Goal: Task Accomplishment & Management: Use online tool/utility

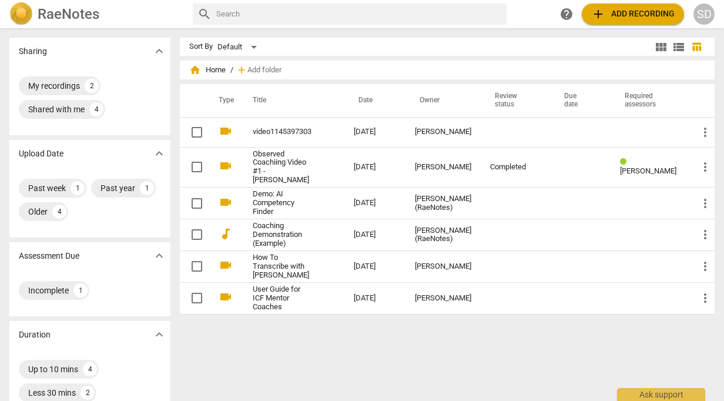
click at [623, 11] on span "add Add recording" at bounding box center [632, 14] width 83 height 14
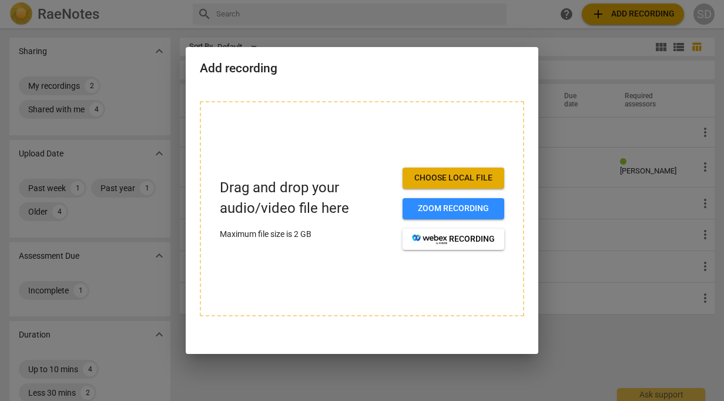
click at [463, 177] on span "Choose local file" at bounding box center [453, 178] width 83 height 12
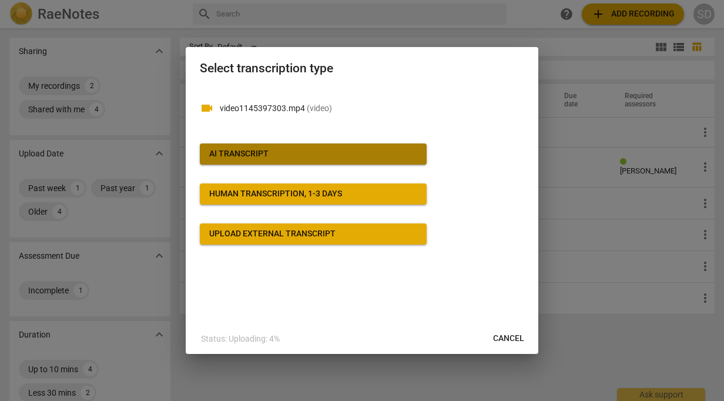
click at [313, 152] on span "AI Transcript" at bounding box center [313, 154] width 208 height 12
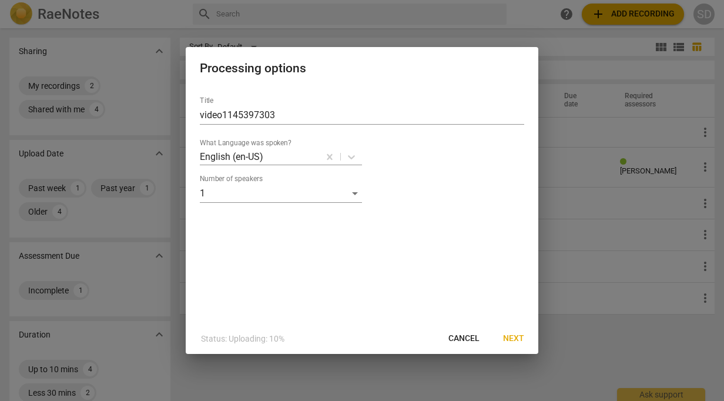
click at [364, 190] on div "Number of speakers 1" at bounding box center [362, 189] width 324 height 28
click at [353, 192] on div "1" at bounding box center [281, 193] width 162 height 19
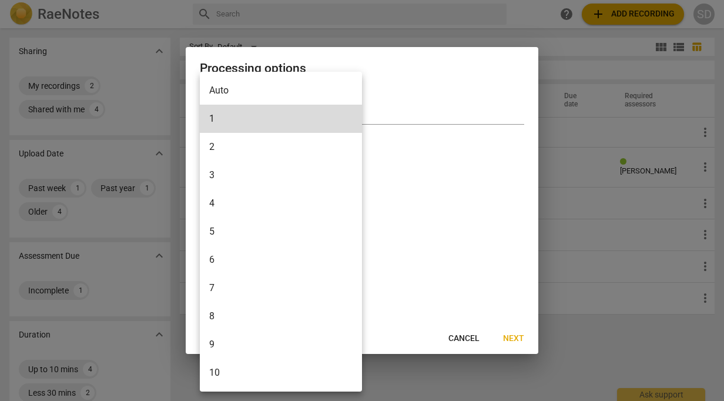
click at [234, 145] on li "2" at bounding box center [281, 147] width 162 height 28
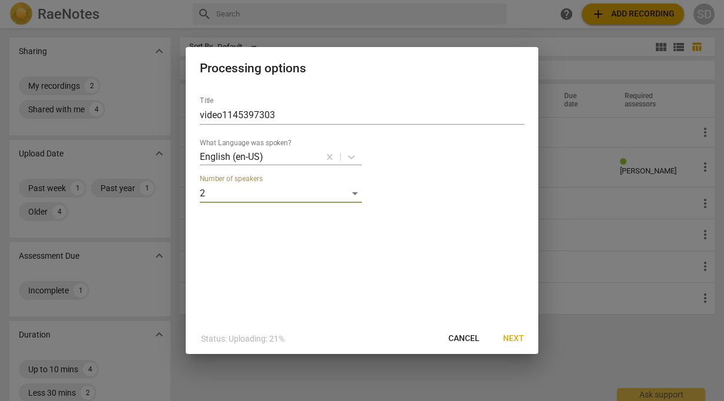
click at [517, 337] on span "Next" at bounding box center [513, 339] width 21 height 12
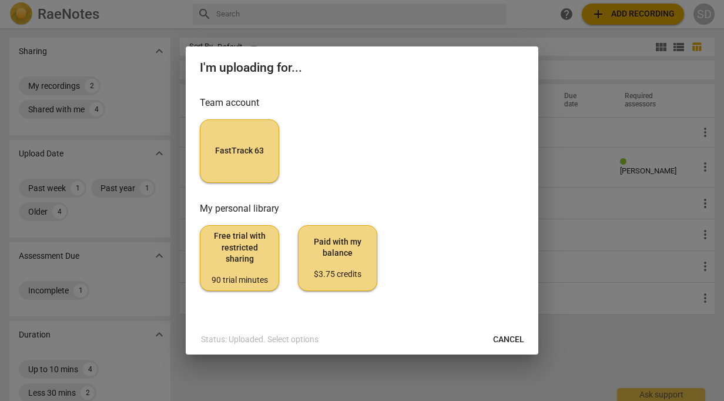
click at [249, 159] on button "FastTrack 63" at bounding box center [239, 150] width 79 height 63
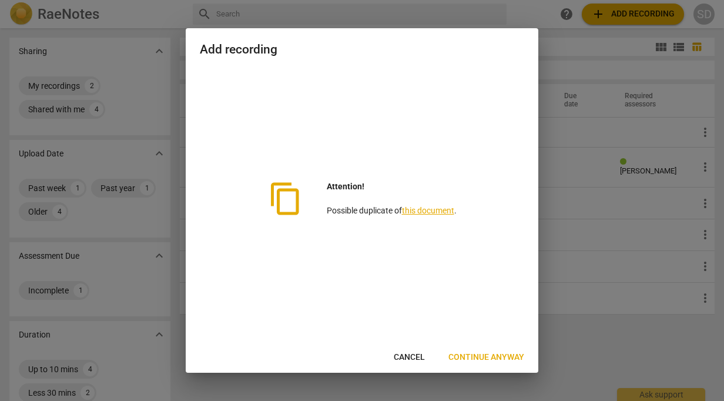
click at [475, 354] on span "Continue anyway" at bounding box center [486, 357] width 76 height 12
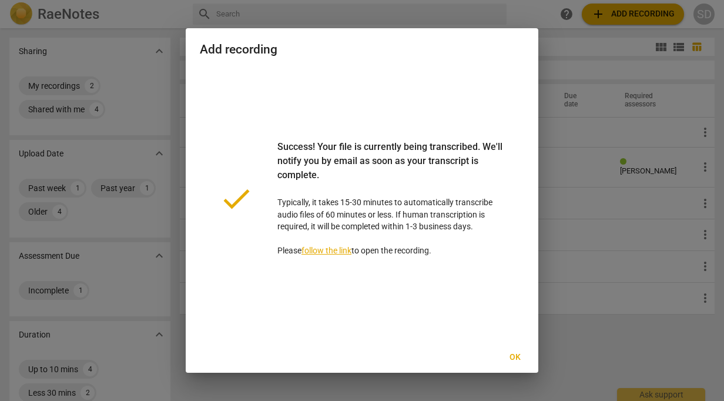
click at [521, 357] on span "Ok" at bounding box center [514, 357] width 19 height 12
